Goal: Information Seeking & Learning: Learn about a topic

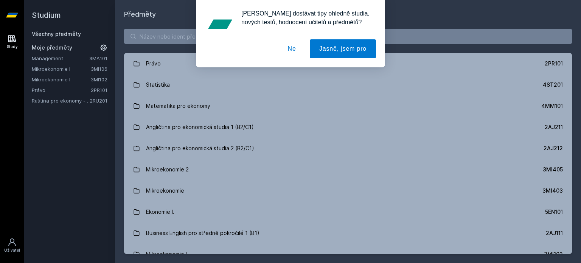
click at [298, 53] on button "Ne" at bounding box center [291, 48] width 27 height 19
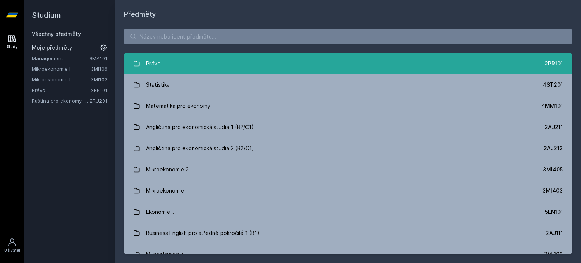
click at [158, 63] on div "Právo" at bounding box center [153, 63] width 15 height 15
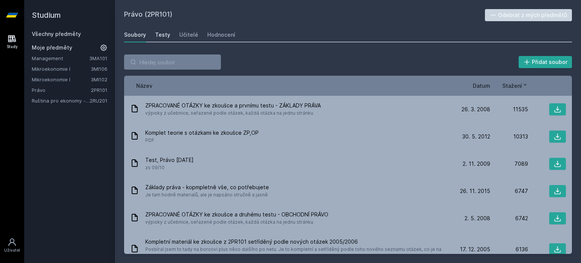
click at [166, 36] on div "Testy" at bounding box center [162, 35] width 15 height 8
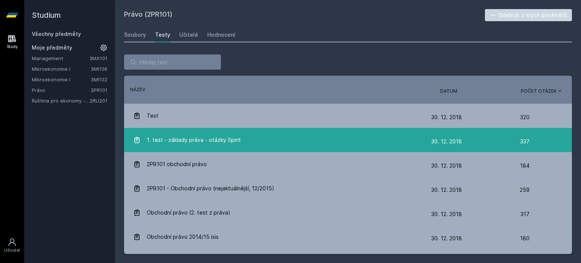
click at [237, 147] on span "1. test - základy práva - otázky Spirit" at bounding box center [194, 139] width 94 height 15
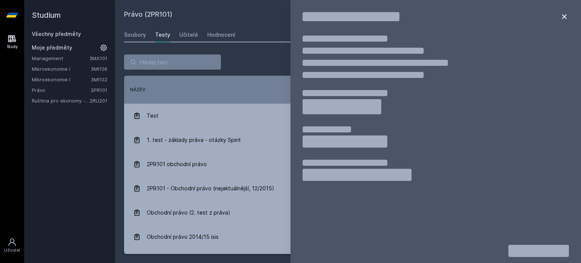
click at [566, 15] on icon at bounding box center [564, 16] width 5 height 5
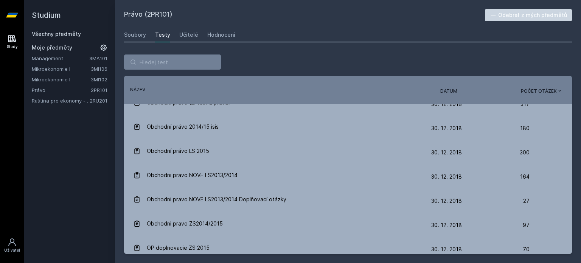
scroll to position [237, 0]
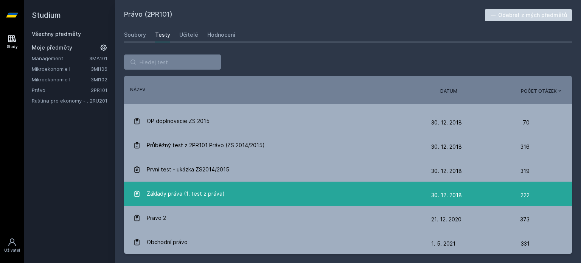
click at [484, 199] on div "30. 12. 18 30. 12. 2018" at bounding box center [475, 195] width 89 height 15
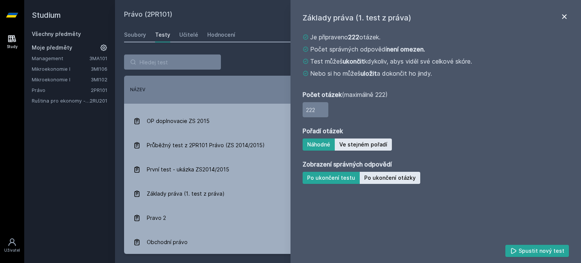
click at [563, 16] on icon at bounding box center [564, 16] width 9 height 9
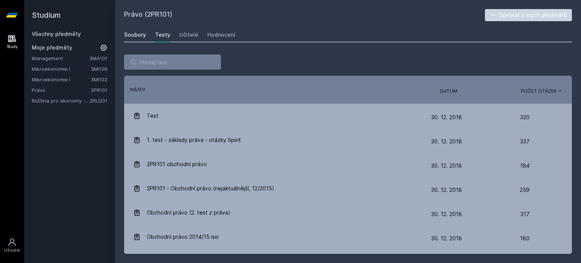
click at [140, 39] on link "Soubory" at bounding box center [135, 34] width 22 height 15
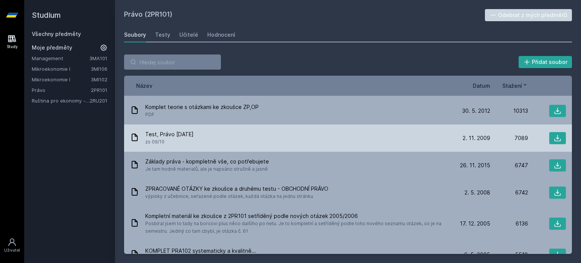
scroll to position [38, 0]
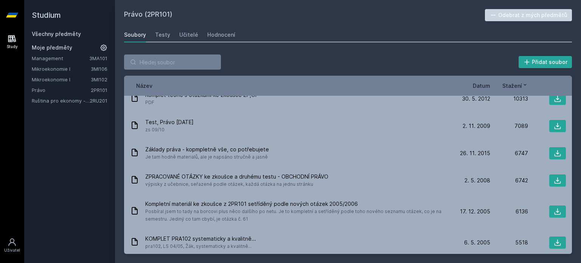
click at [486, 82] on span "Datum" at bounding box center [481, 86] width 17 height 8
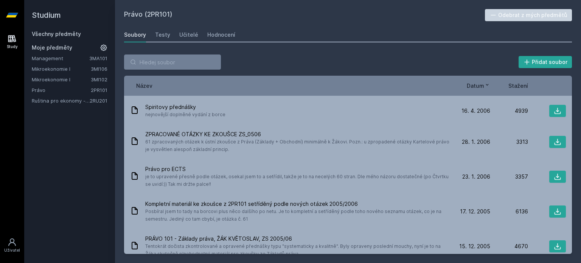
click at [484, 85] on span "Datum" at bounding box center [475, 86] width 17 height 8
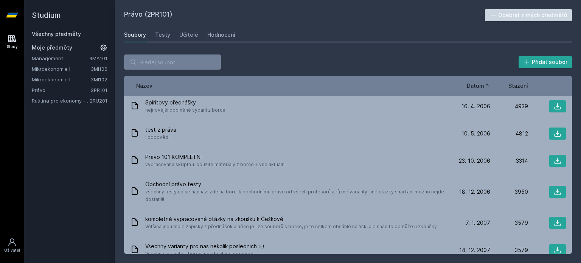
click at [479, 84] on span "Datum" at bounding box center [475, 86] width 17 height 8
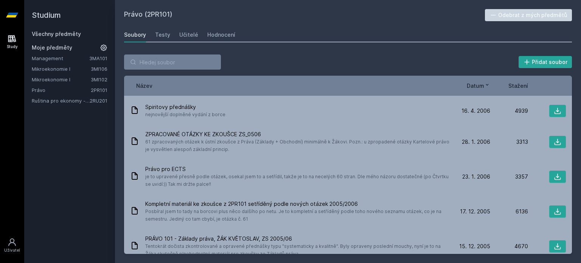
click at [479, 84] on span "Datum" at bounding box center [475, 86] width 17 height 8
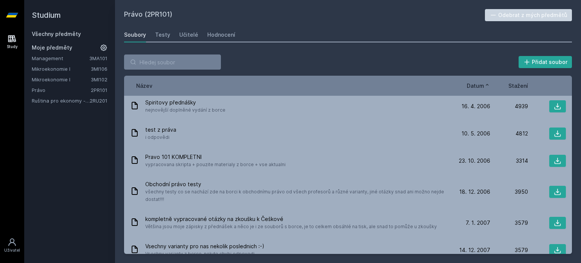
click at [479, 84] on span "Datum" at bounding box center [475, 86] width 17 height 8
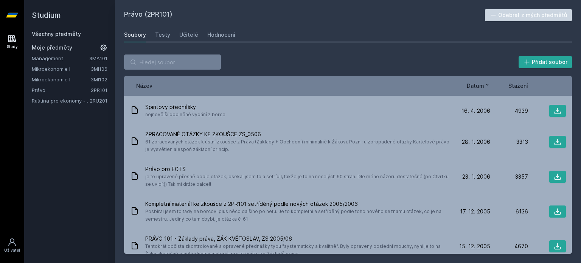
click at [479, 84] on span "Datum" at bounding box center [475, 86] width 17 height 8
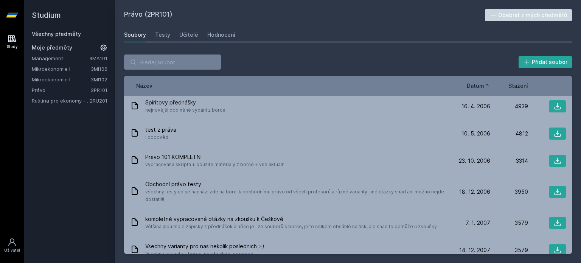
click at [479, 84] on span "Datum" at bounding box center [475, 86] width 17 height 8
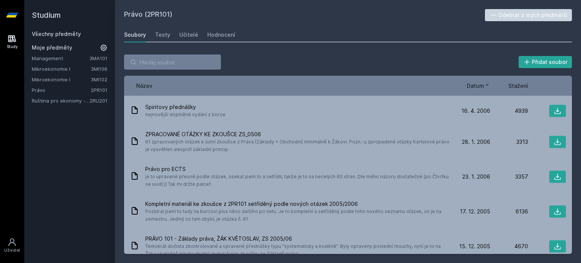
click at [479, 84] on span "Datum" at bounding box center [475, 86] width 17 height 8
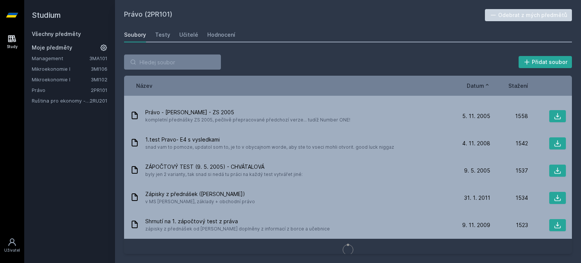
scroll to position [4057, 0]
